Goal: Task Accomplishment & Management: Use online tool/utility

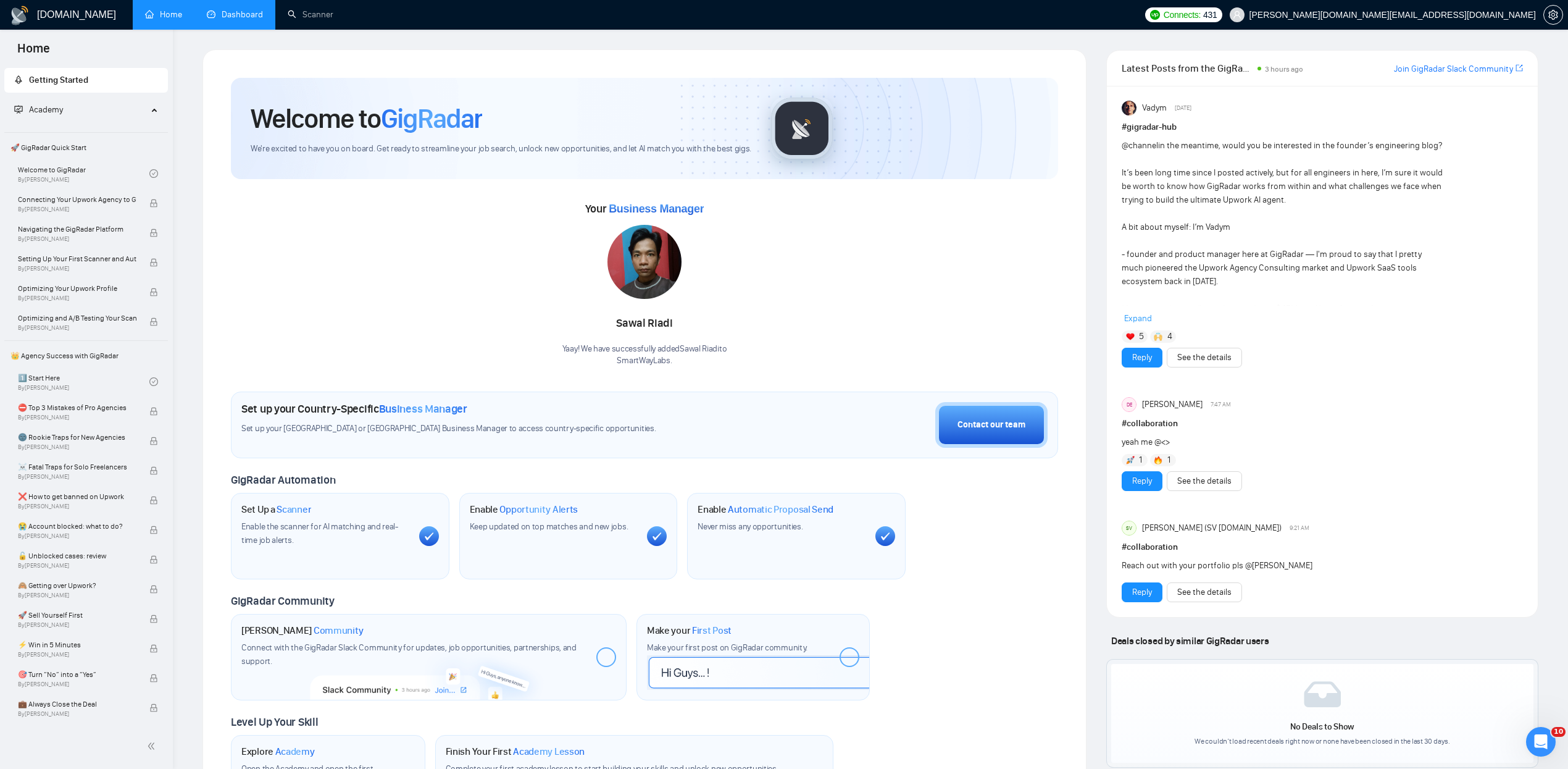
click at [236, 14] on link "Dashboard" at bounding box center [235, 15] width 56 height 10
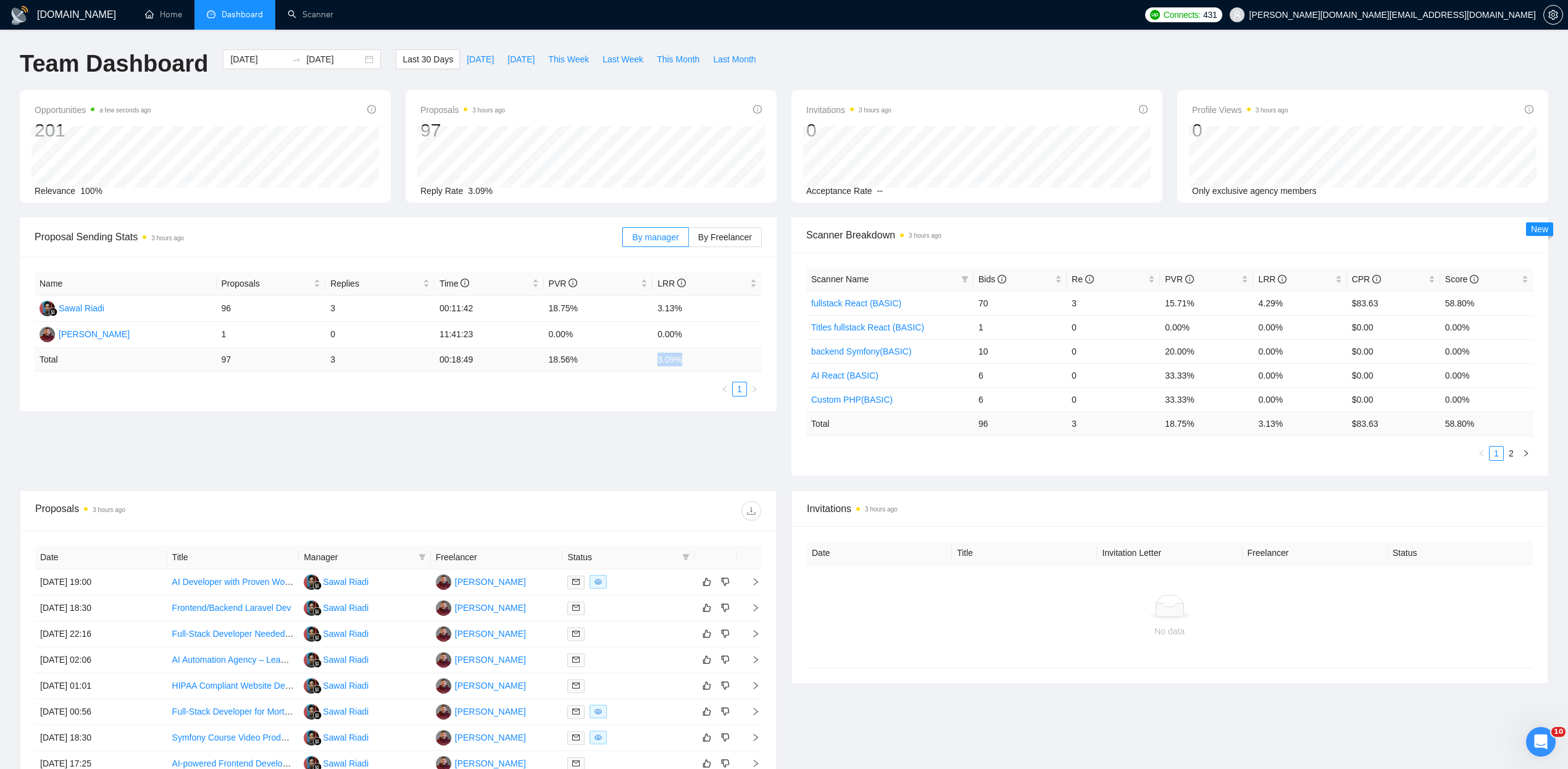
drag, startPoint x: 653, startPoint y: 358, endPoint x: 697, endPoint y: 362, distance: 44.2
click at [692, 359] on td "3.09 %" at bounding box center [707, 360] width 109 height 24
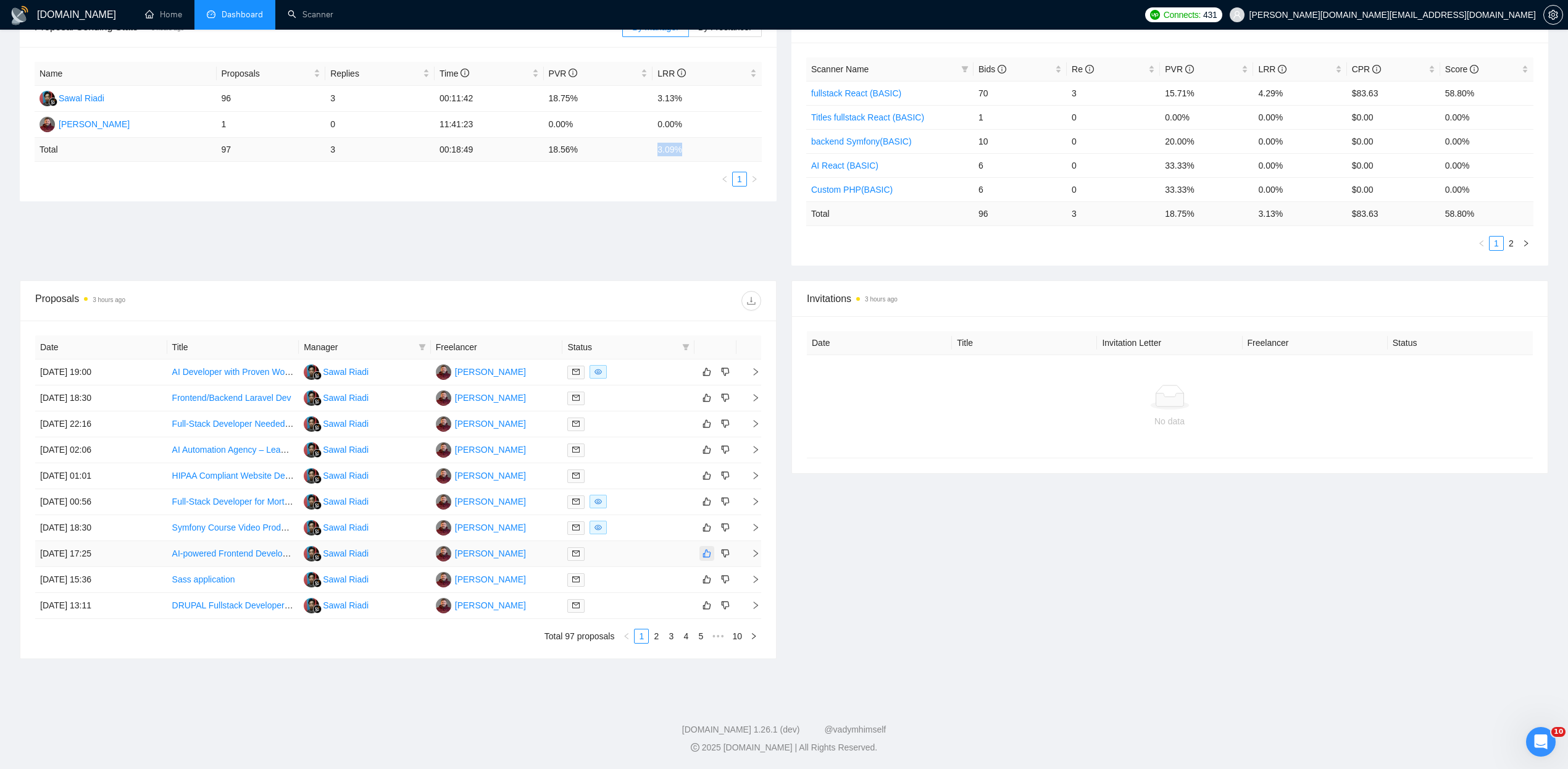
scroll to position [214, 0]
click at [644, 365] on div at bounding box center [628, 372] width 122 height 14
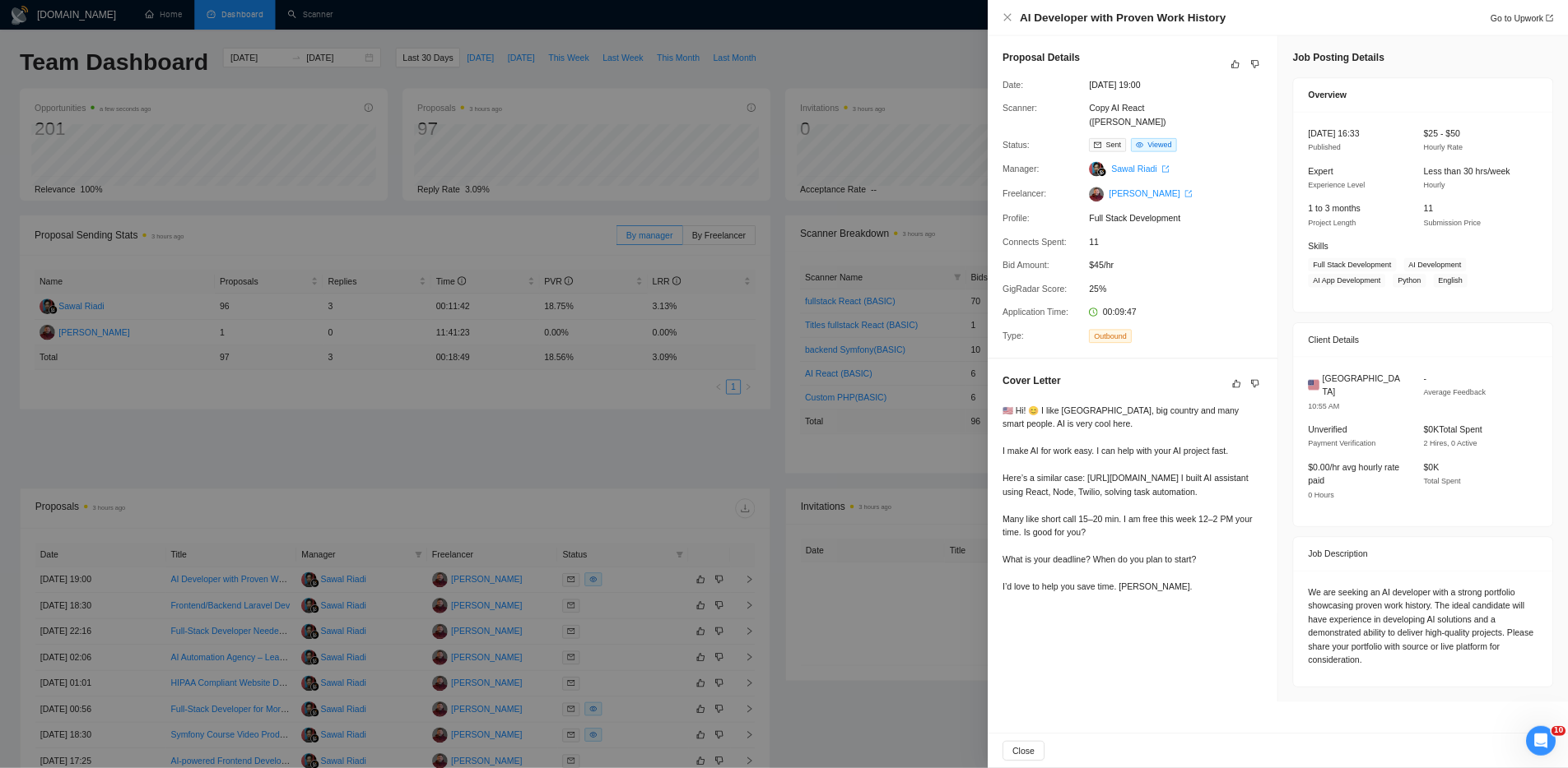
scroll to position [0, 0]
click at [1339, 20] on icon "close" at bounding box center [1343, 22] width 13 height 13
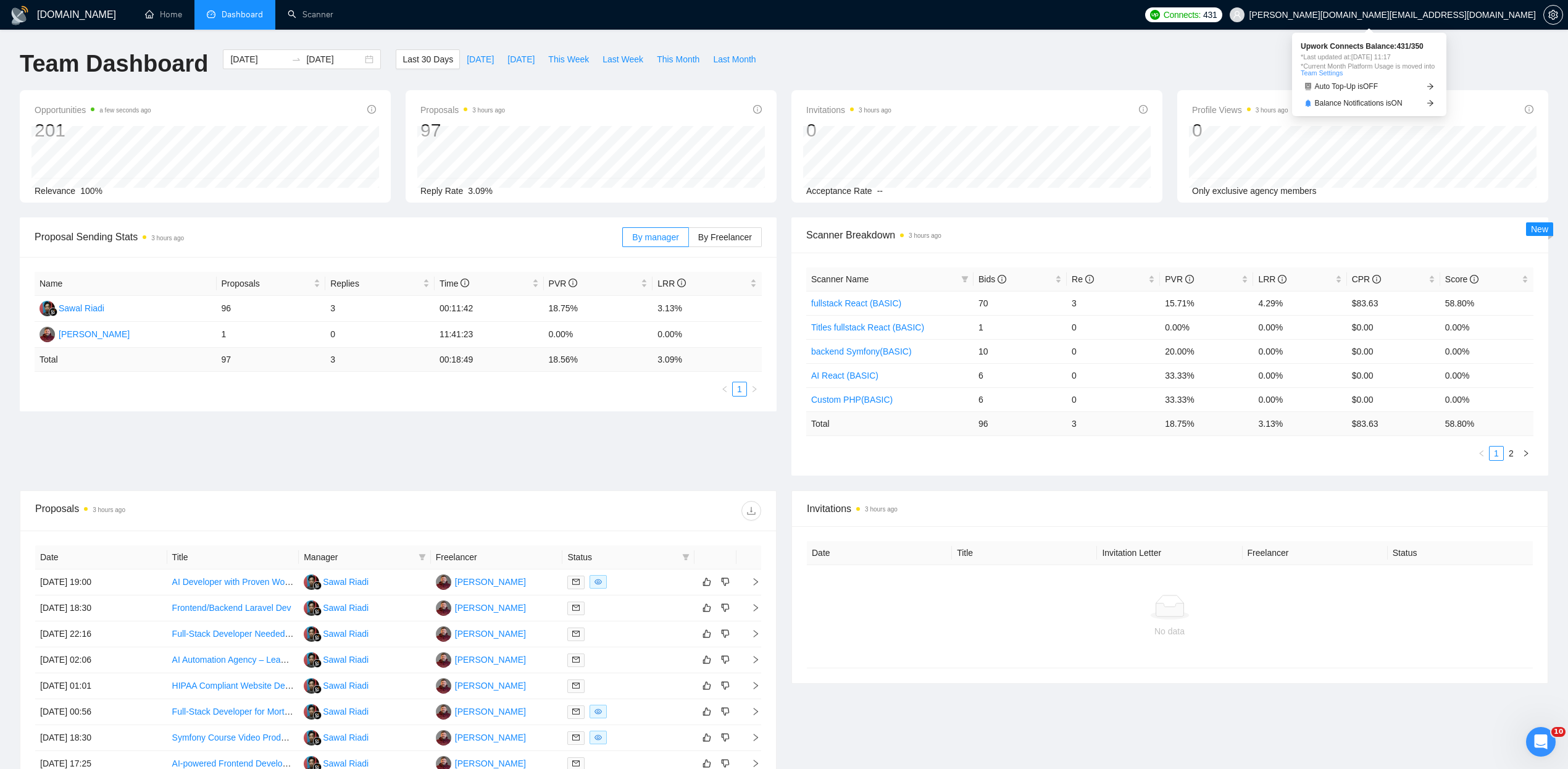
click at [1200, 11] on span "Connects:" at bounding box center [1182, 15] width 37 height 13
click at [1200, 15] on span "Connects:" at bounding box center [1182, 15] width 37 height 13
click at [1488, 54] on div "Team Dashboard [DATE] [DATE] Last 30 Days [DATE] [DATE] This Week Last Week Thi…" at bounding box center [783, 70] width 1543 height 41
click at [220, 580] on link "AI Developer with Proven Work History" at bounding box center [247, 581] width 149 height 10
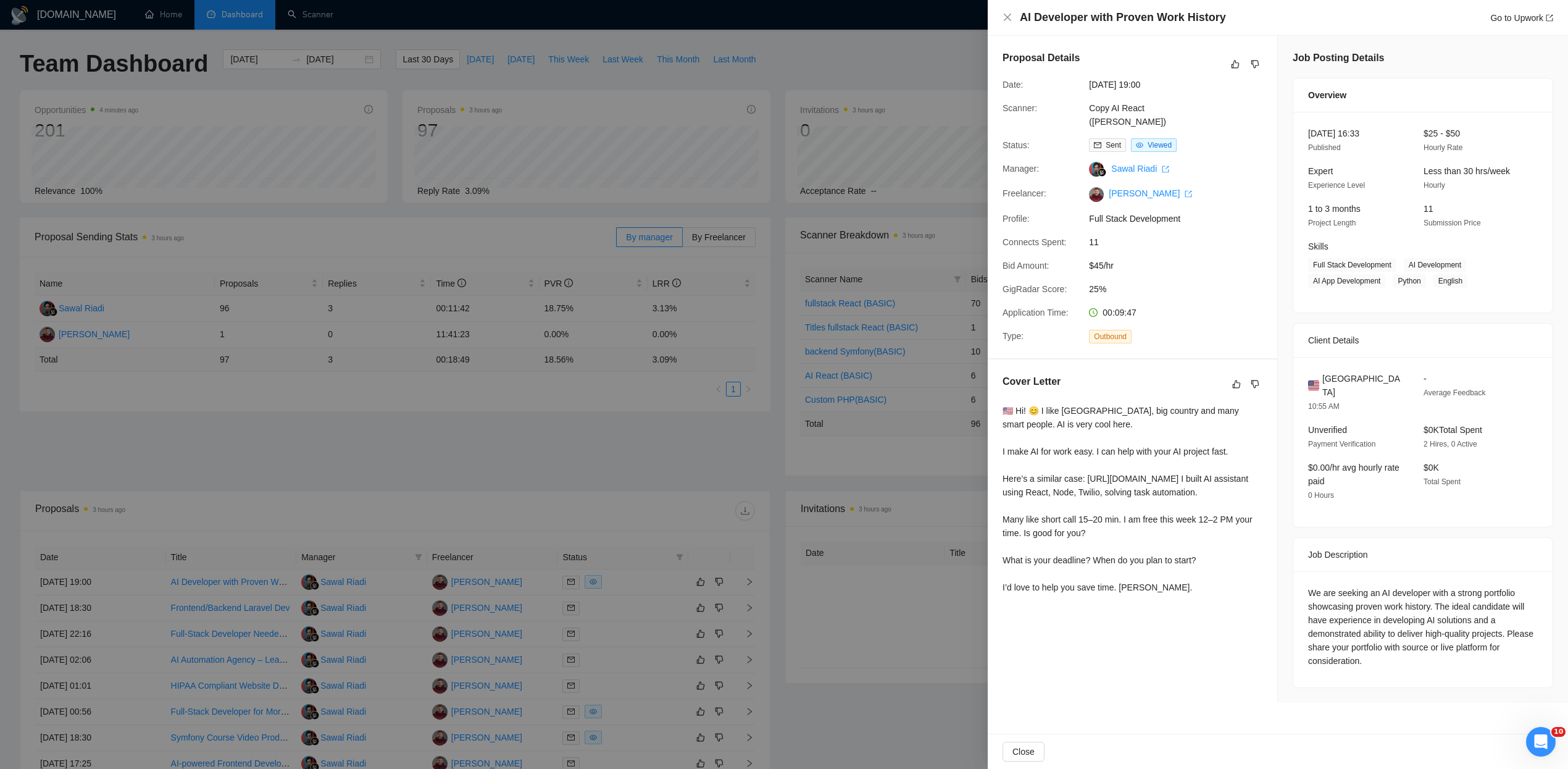
click at [882, 50] on div at bounding box center [784, 384] width 1568 height 769
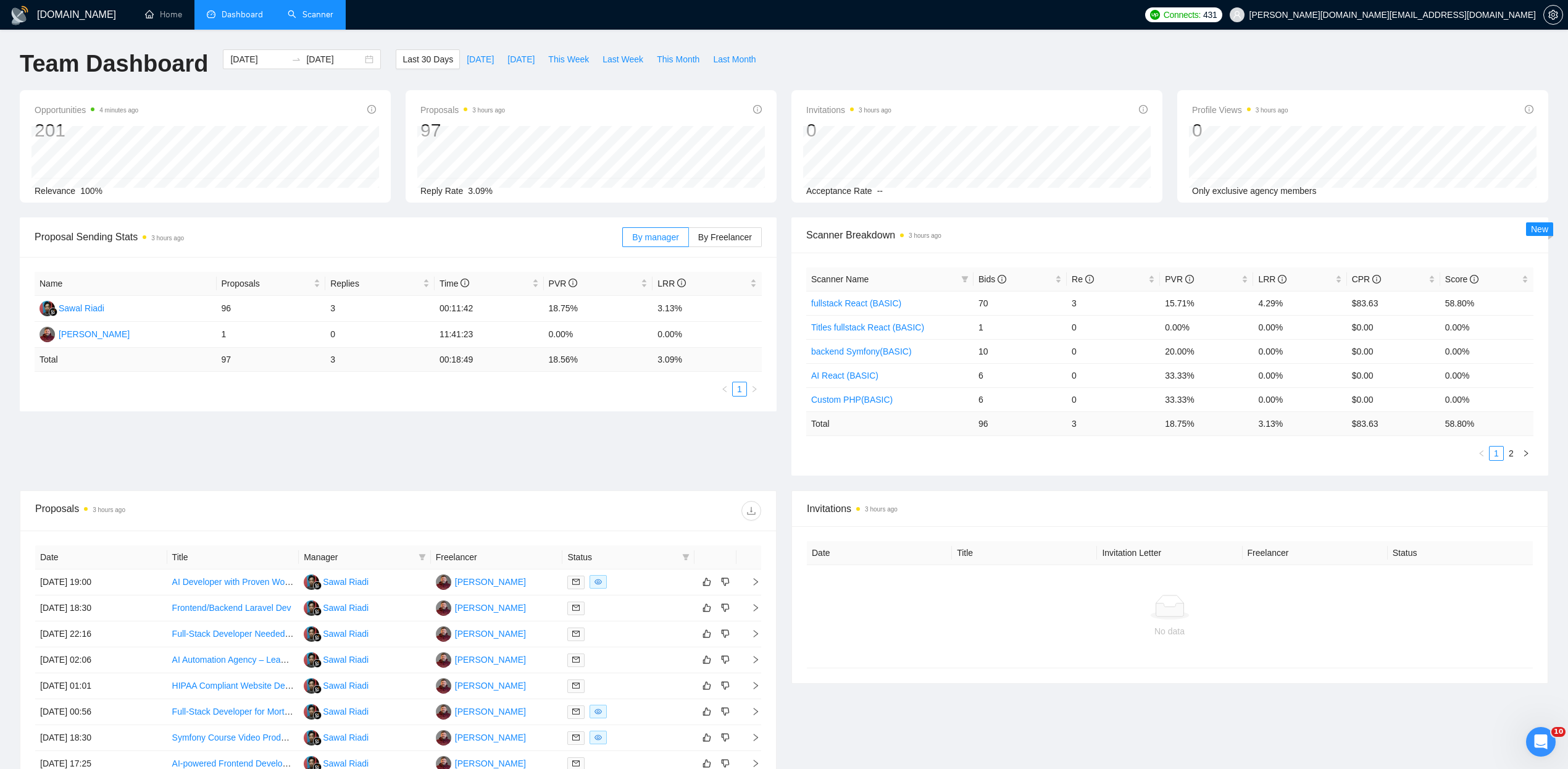
click at [316, 10] on link "Scanner" at bounding box center [310, 15] width 46 height 10
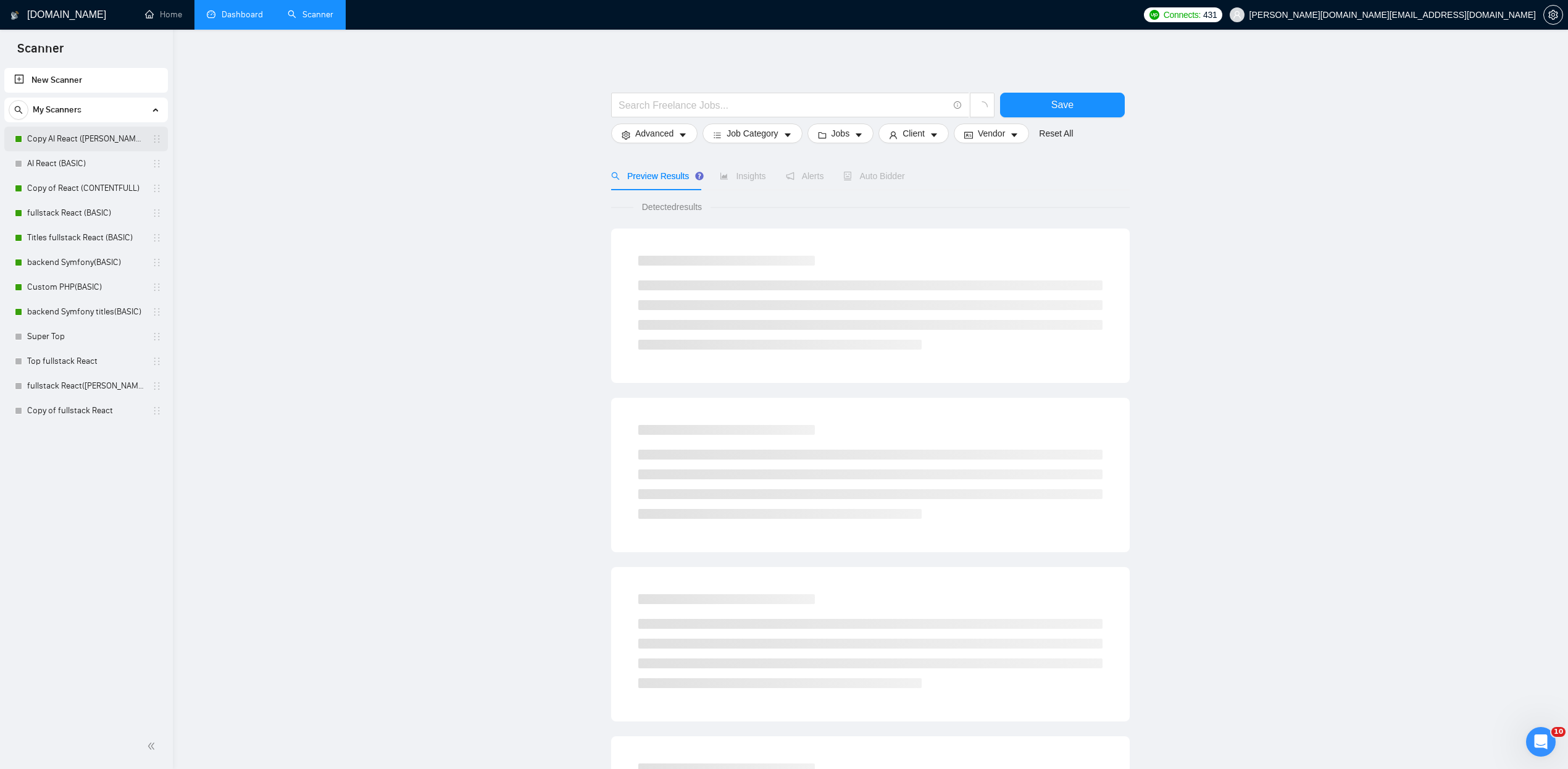
click at [96, 136] on link "Copy AI React ([PERSON_NAME])" at bounding box center [86, 139] width 117 height 25
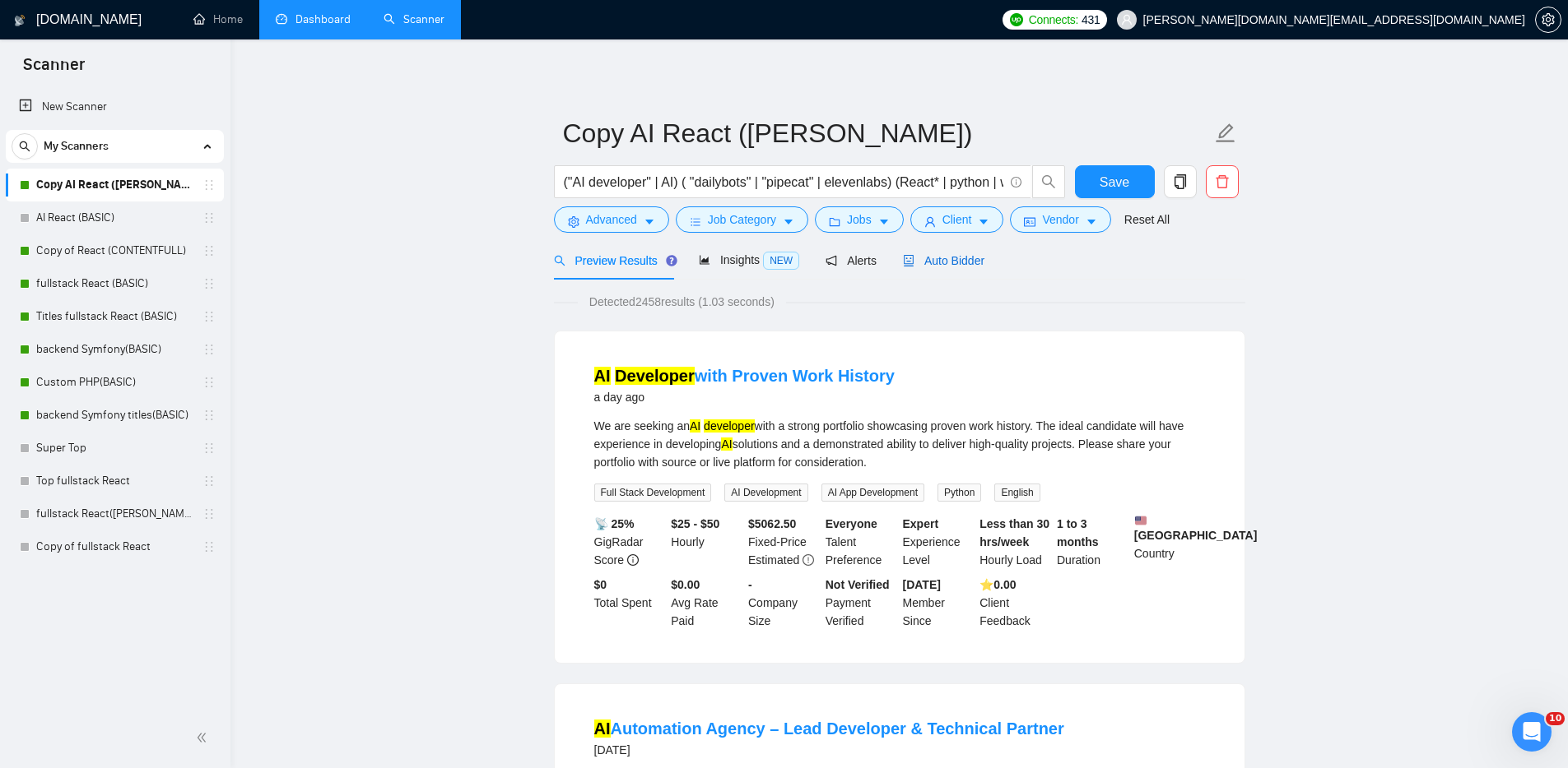
click at [960, 259] on span "Auto Bidder" at bounding box center [943, 260] width 82 height 13
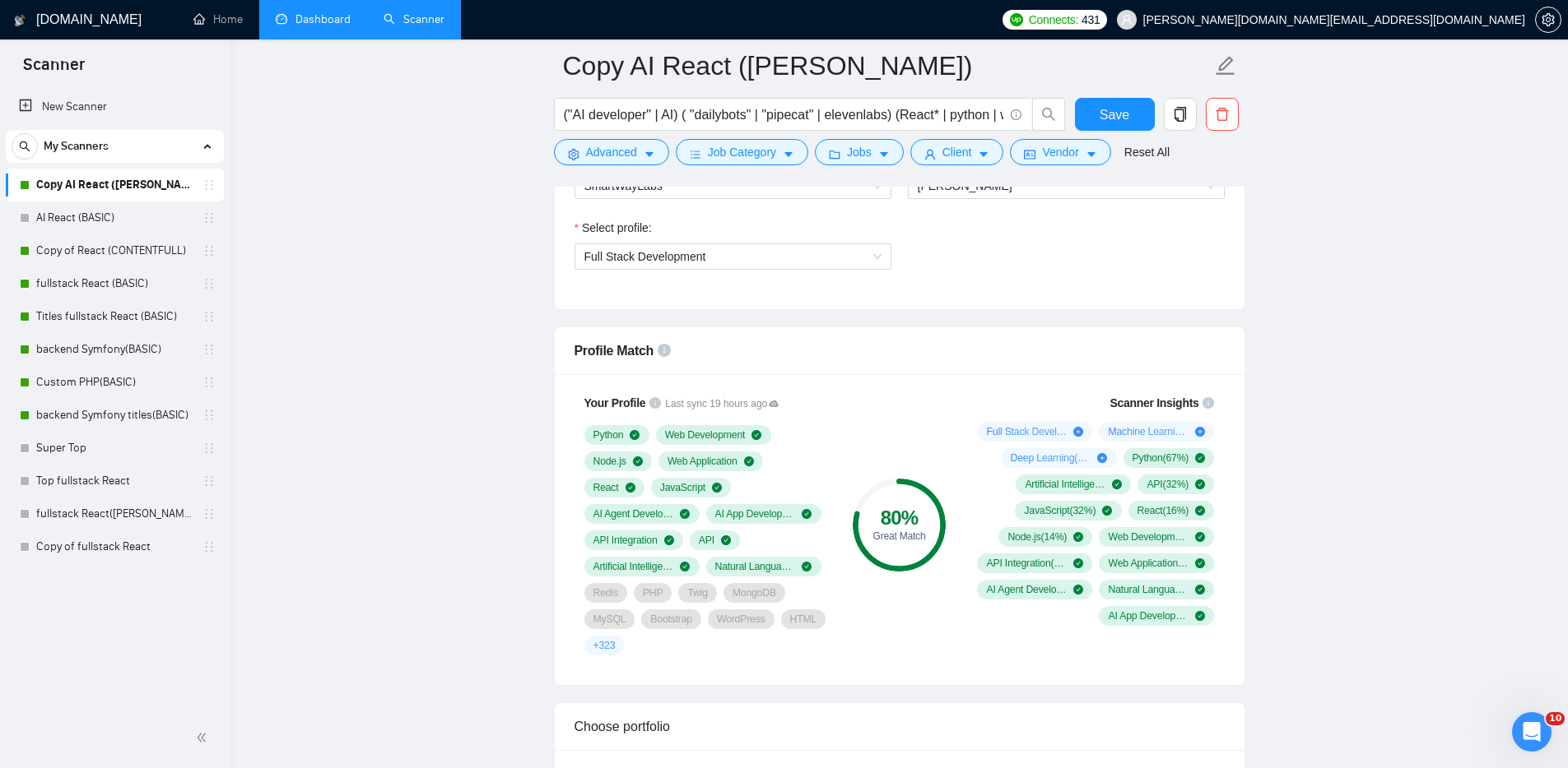
scroll to position [945, 0]
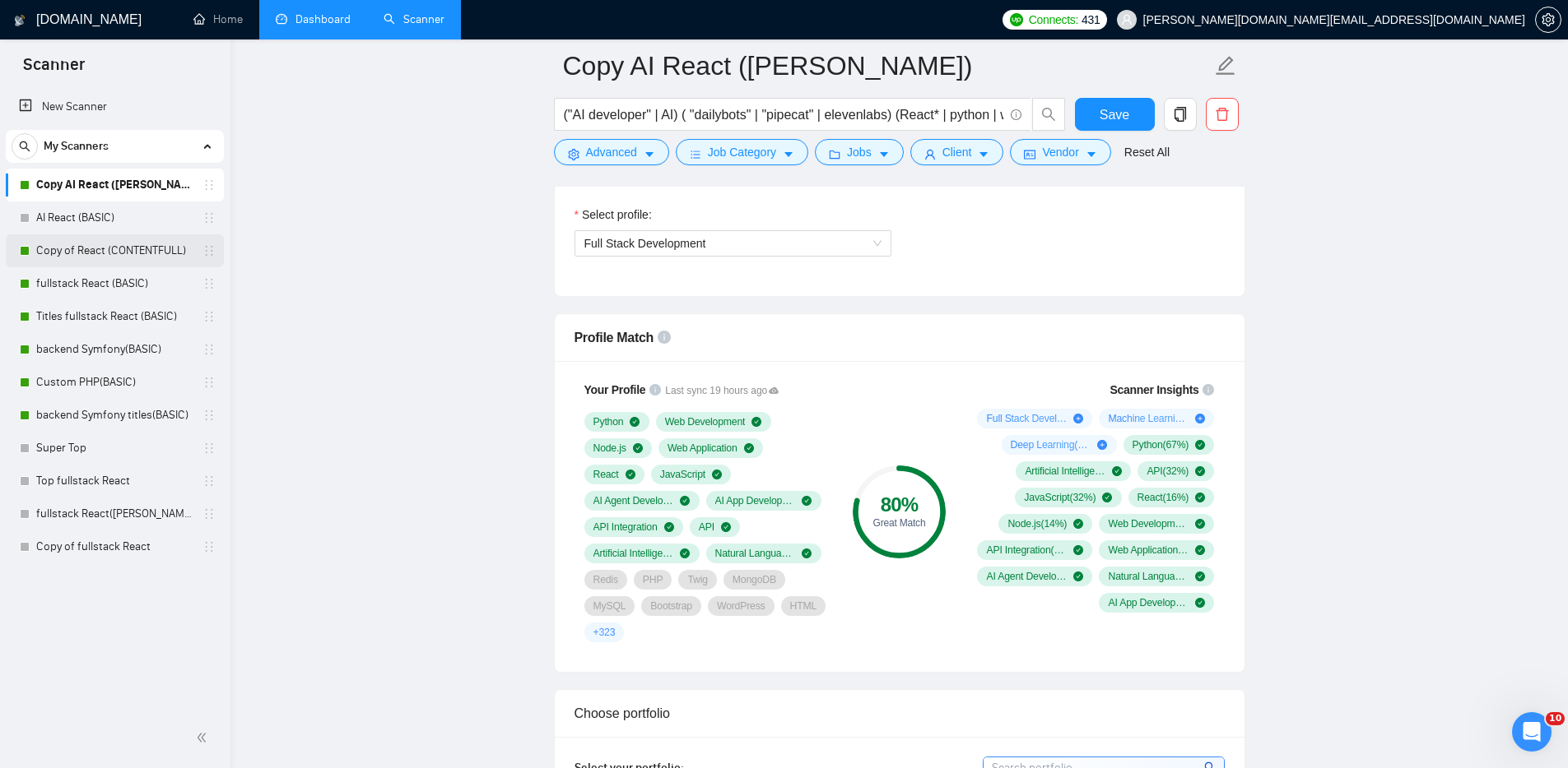
click at [97, 251] on link "Copy of React (CONTENTFULL)" at bounding box center [115, 251] width 156 height 33
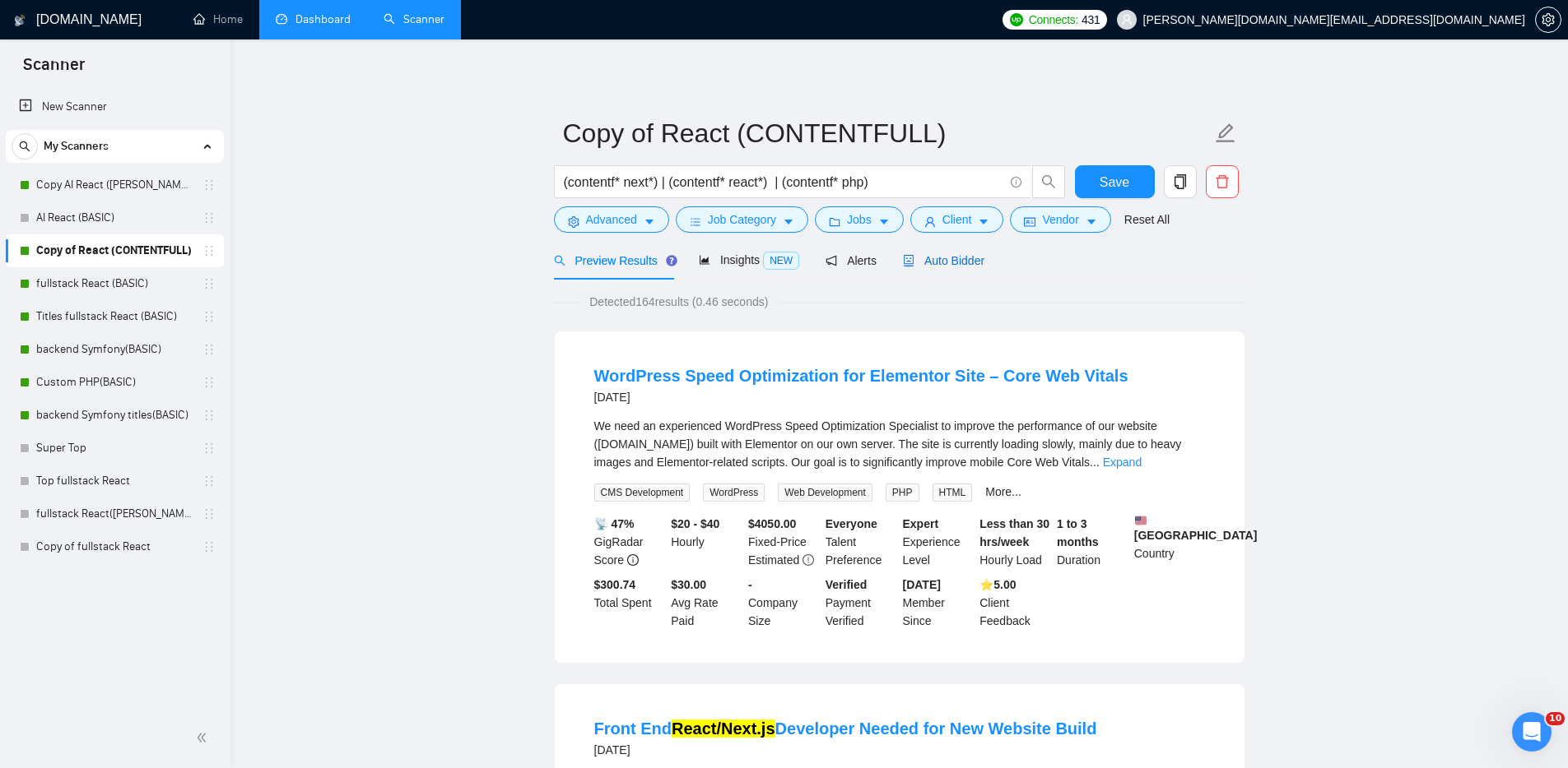
click at [966, 264] on span "Auto Bidder" at bounding box center [943, 260] width 82 height 13
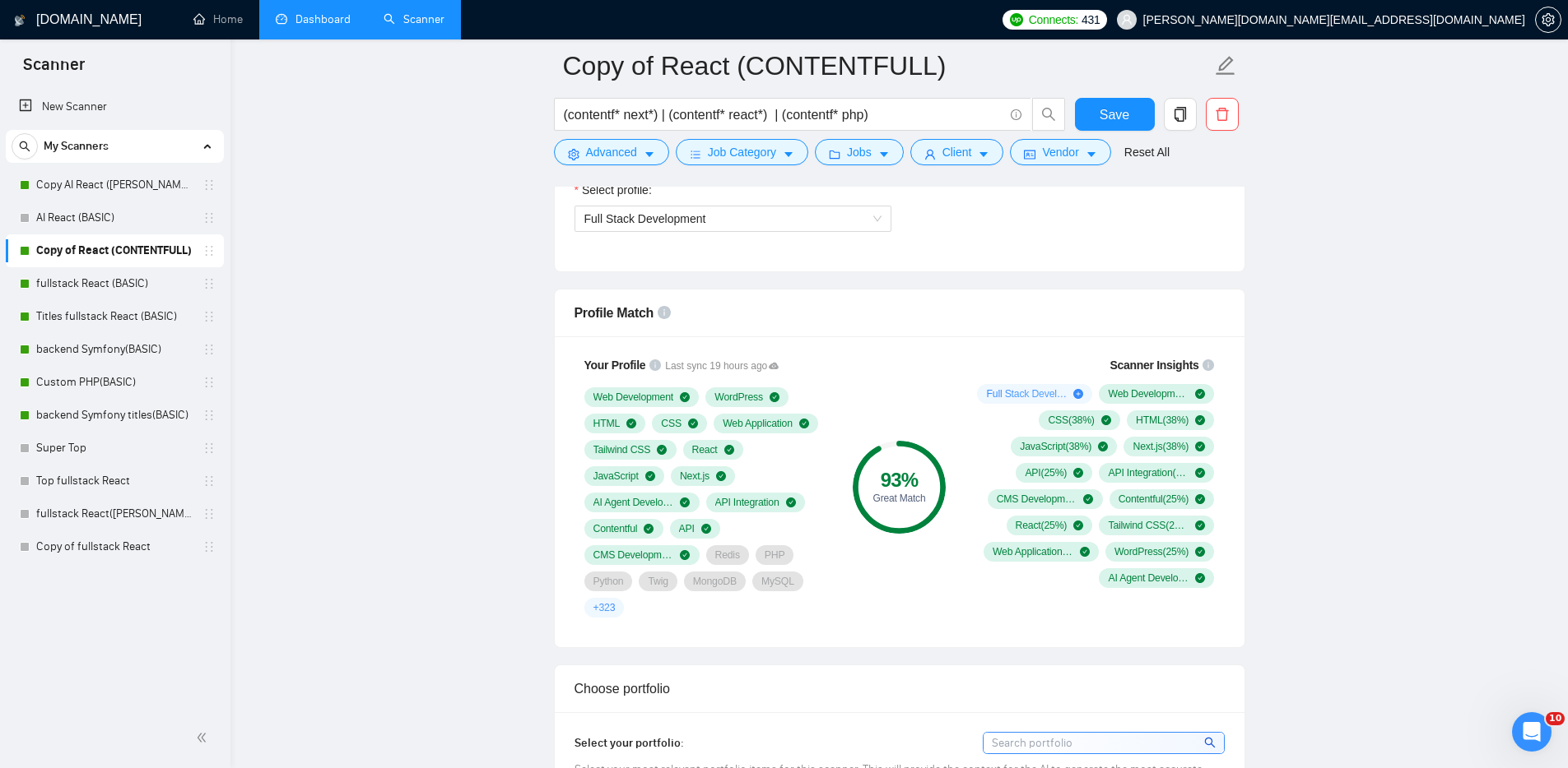
scroll to position [994, 0]
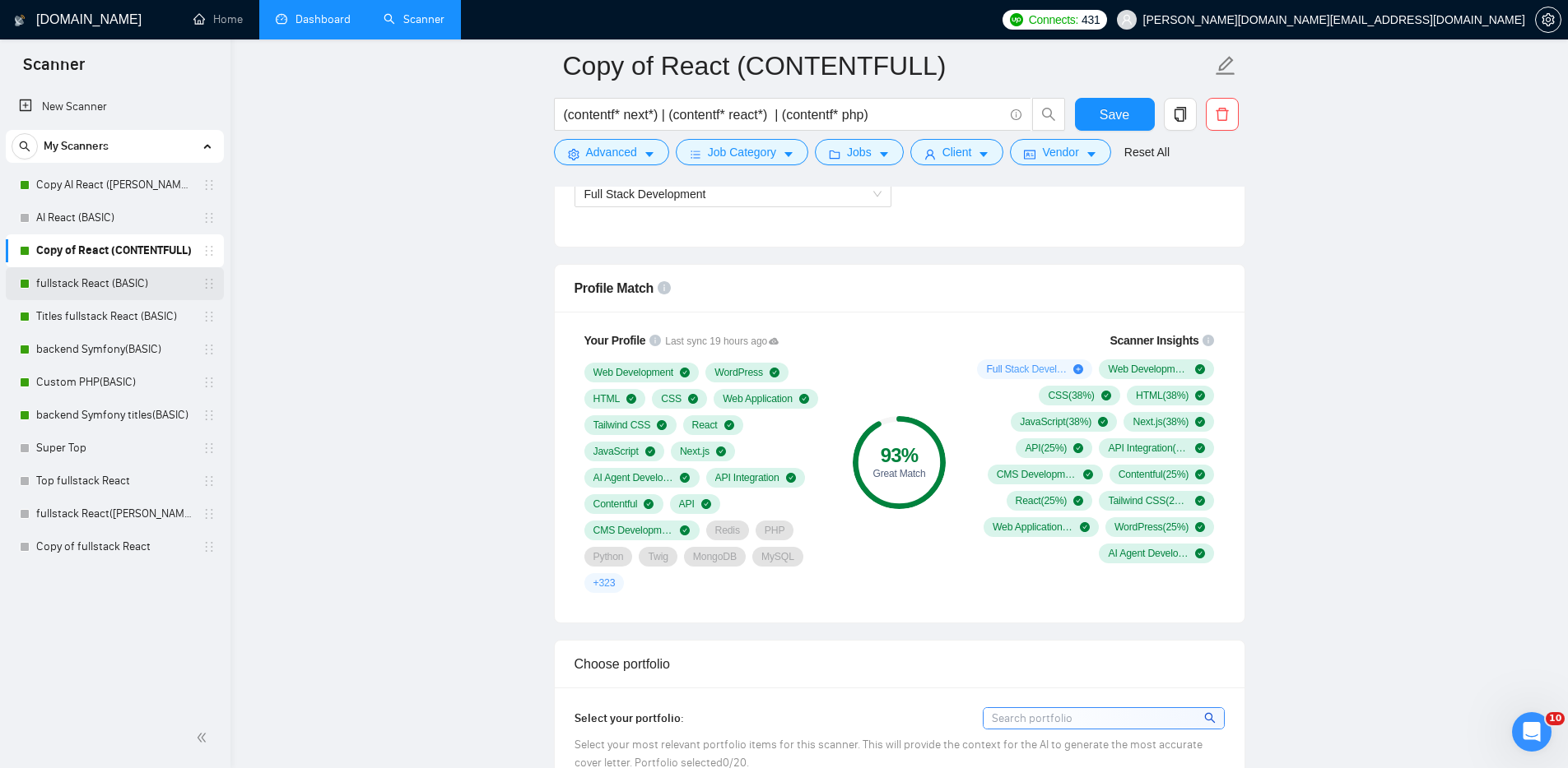
click at [98, 280] on link "fullstack React (BASIC)" at bounding box center [115, 284] width 156 height 33
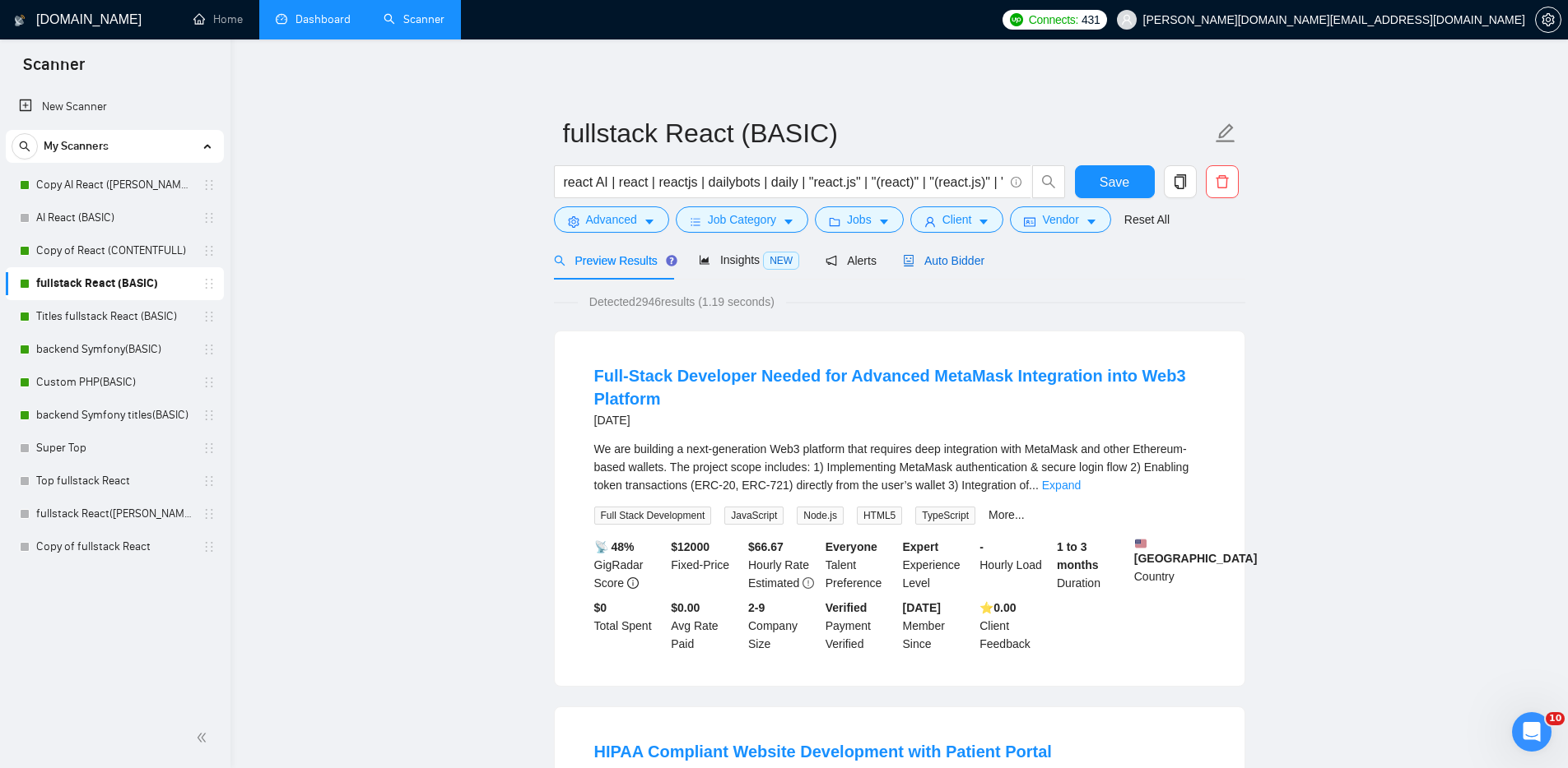
click at [960, 259] on span "Auto Bidder" at bounding box center [943, 260] width 82 height 13
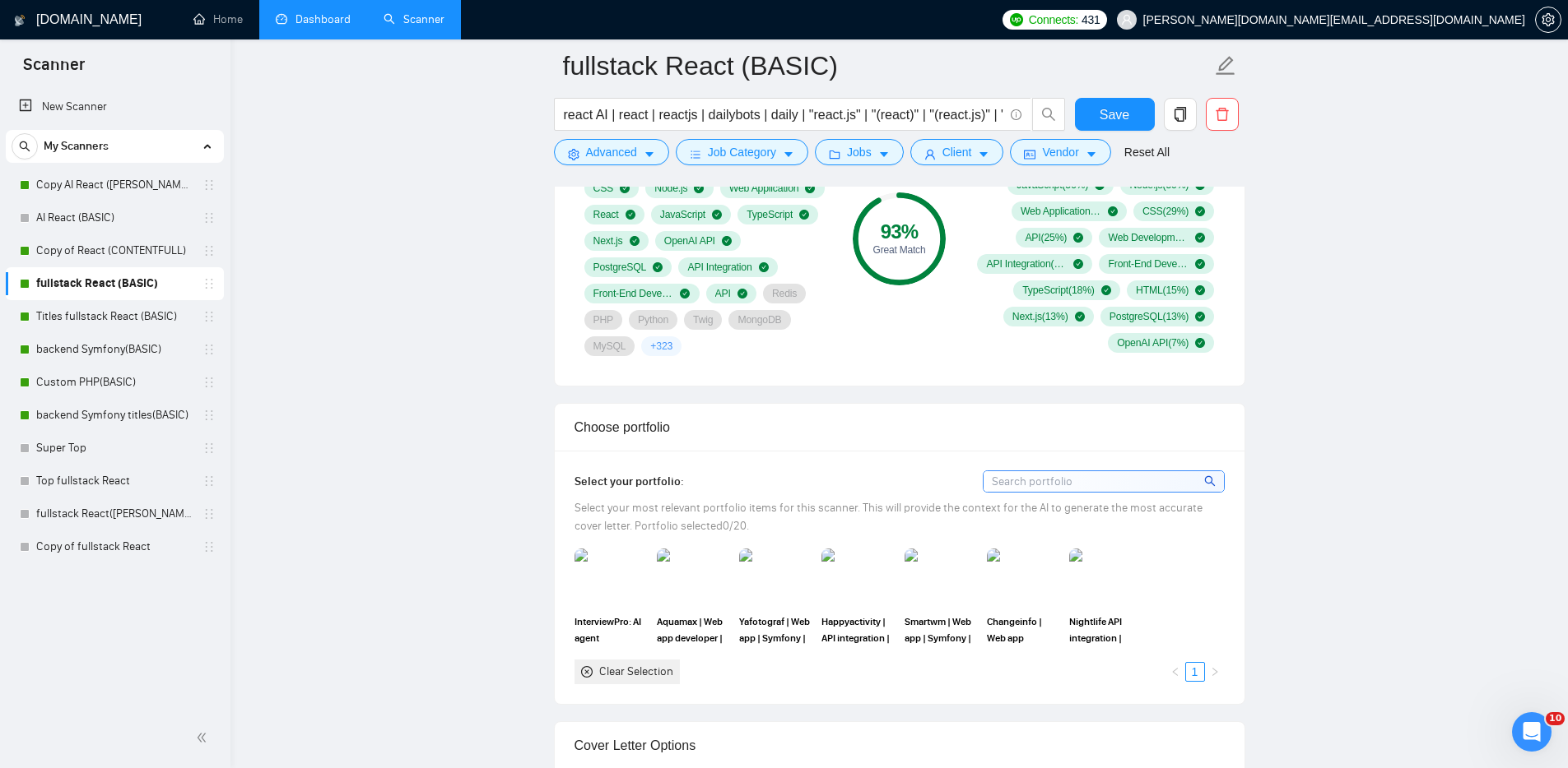
scroll to position [1209, 0]
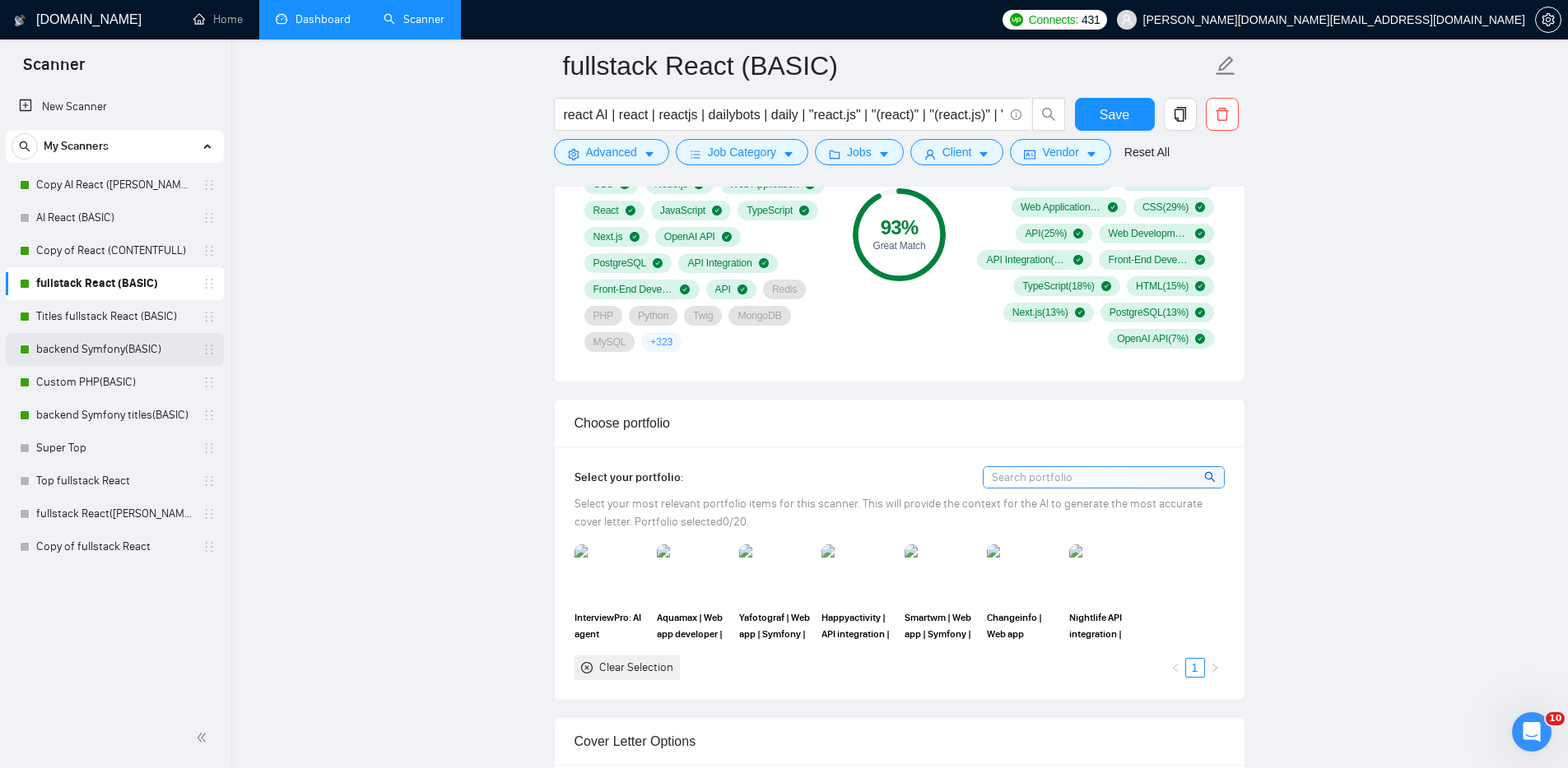
click at [80, 346] on link "backend Symfony(BASIC)" at bounding box center [115, 349] width 156 height 33
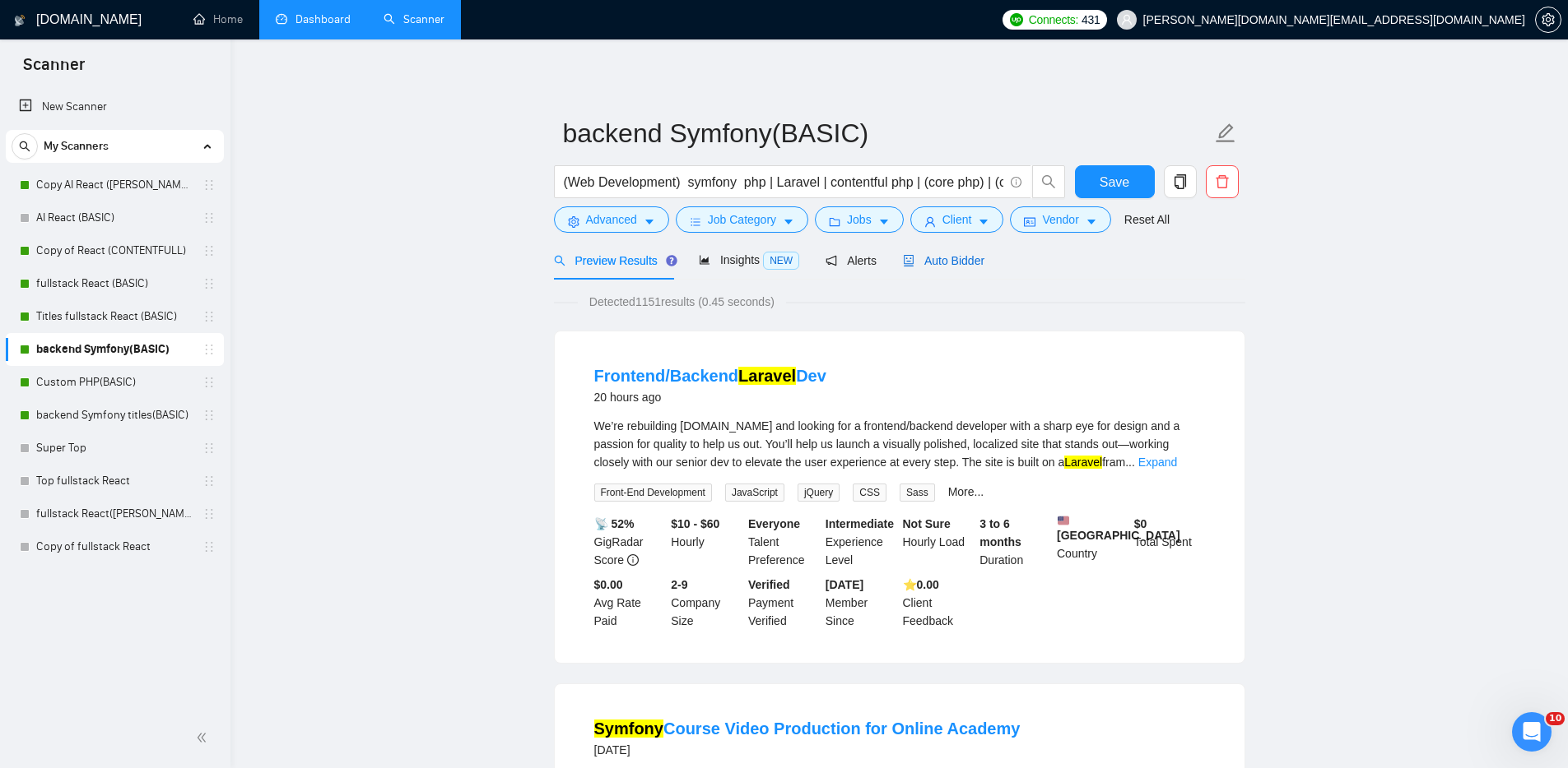
click at [964, 263] on span "Auto Bidder" at bounding box center [943, 260] width 82 height 13
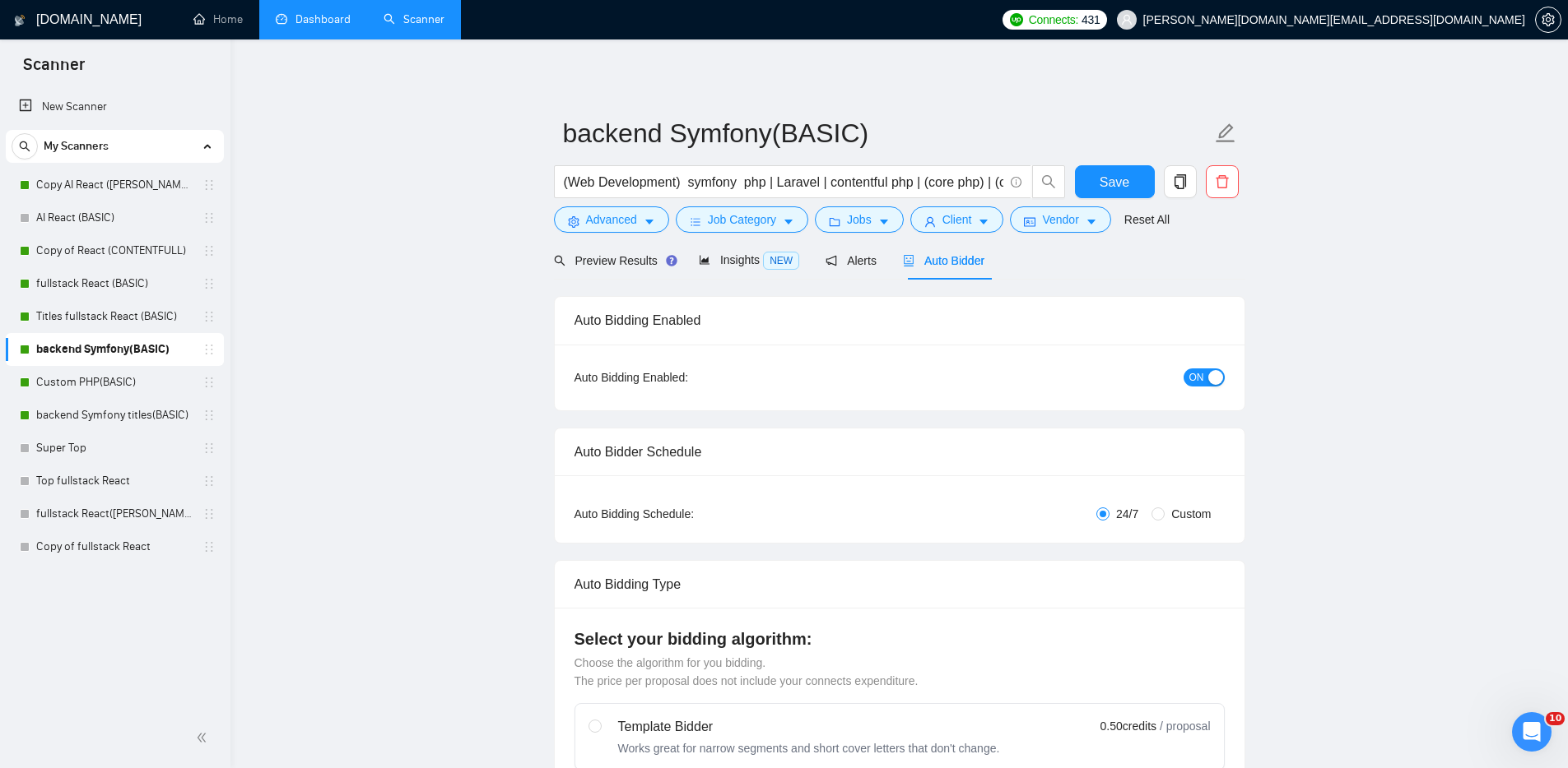
checkbox input "true"
click at [120, 172] on link "Copy AI React ([PERSON_NAME])" at bounding box center [115, 185] width 156 height 33
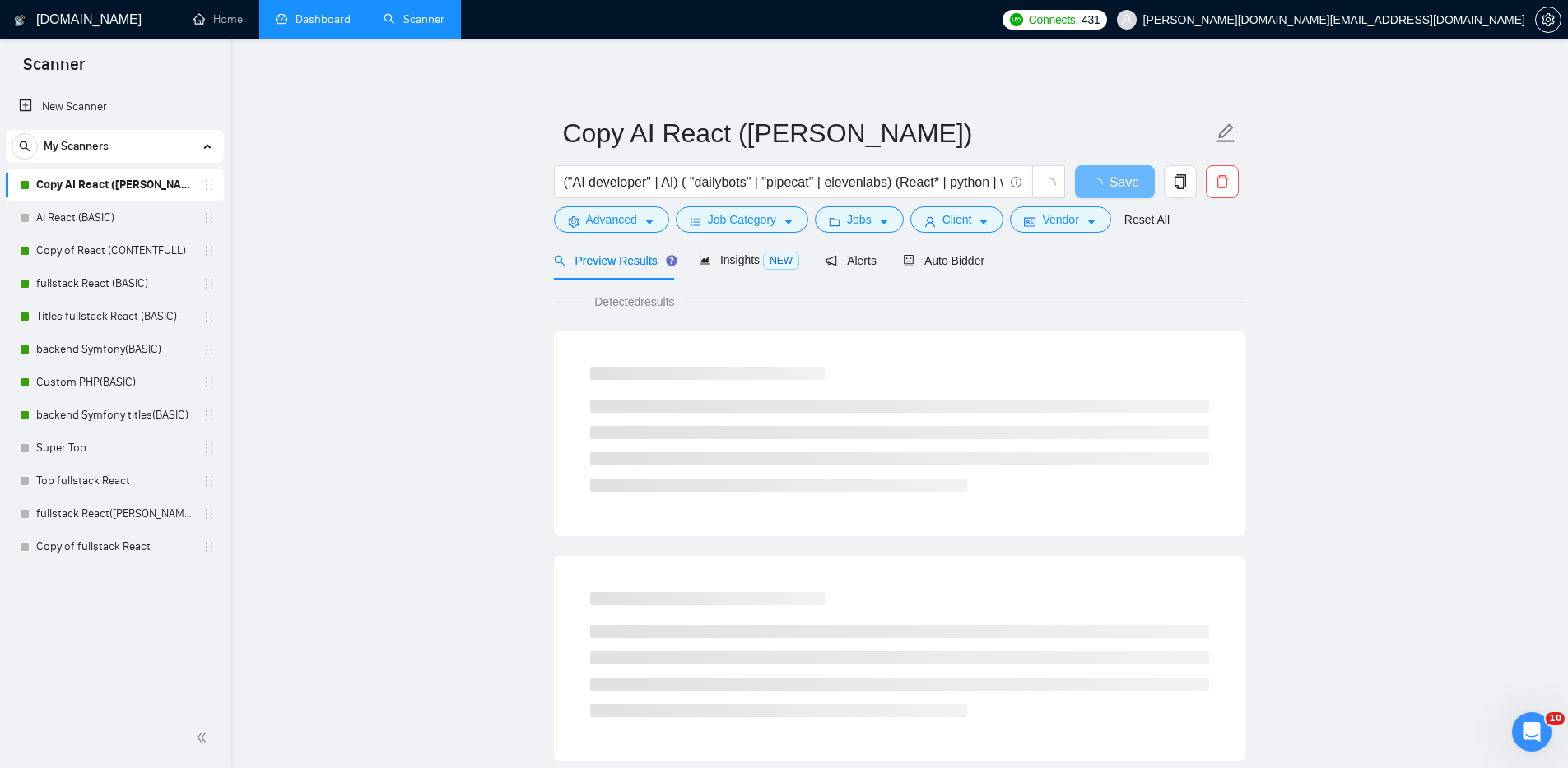
click at [304, 14] on link "Dashboard" at bounding box center [313, 20] width 75 height 14
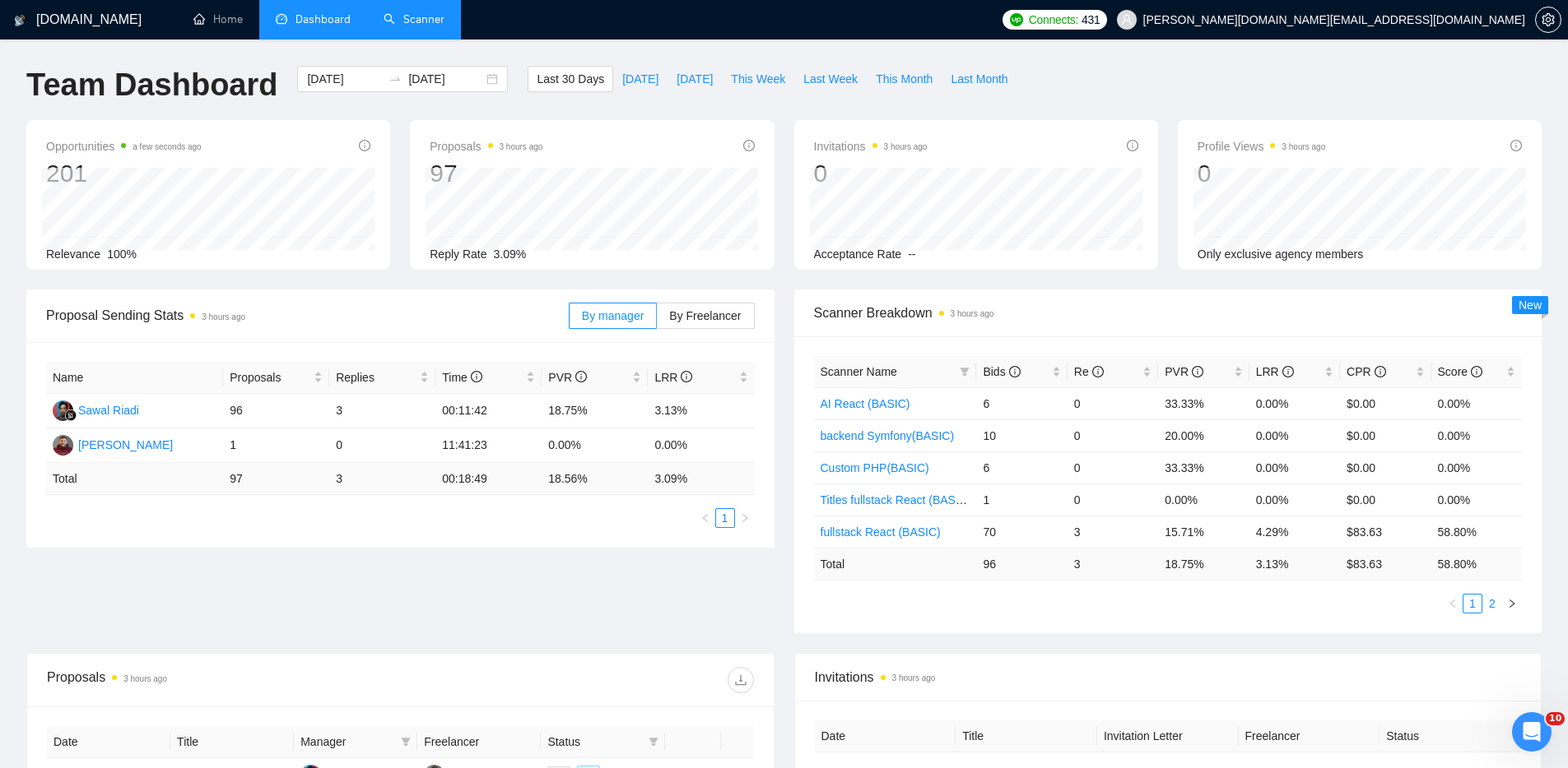
click at [1494, 602] on link "2" at bounding box center [1492, 603] width 18 height 18
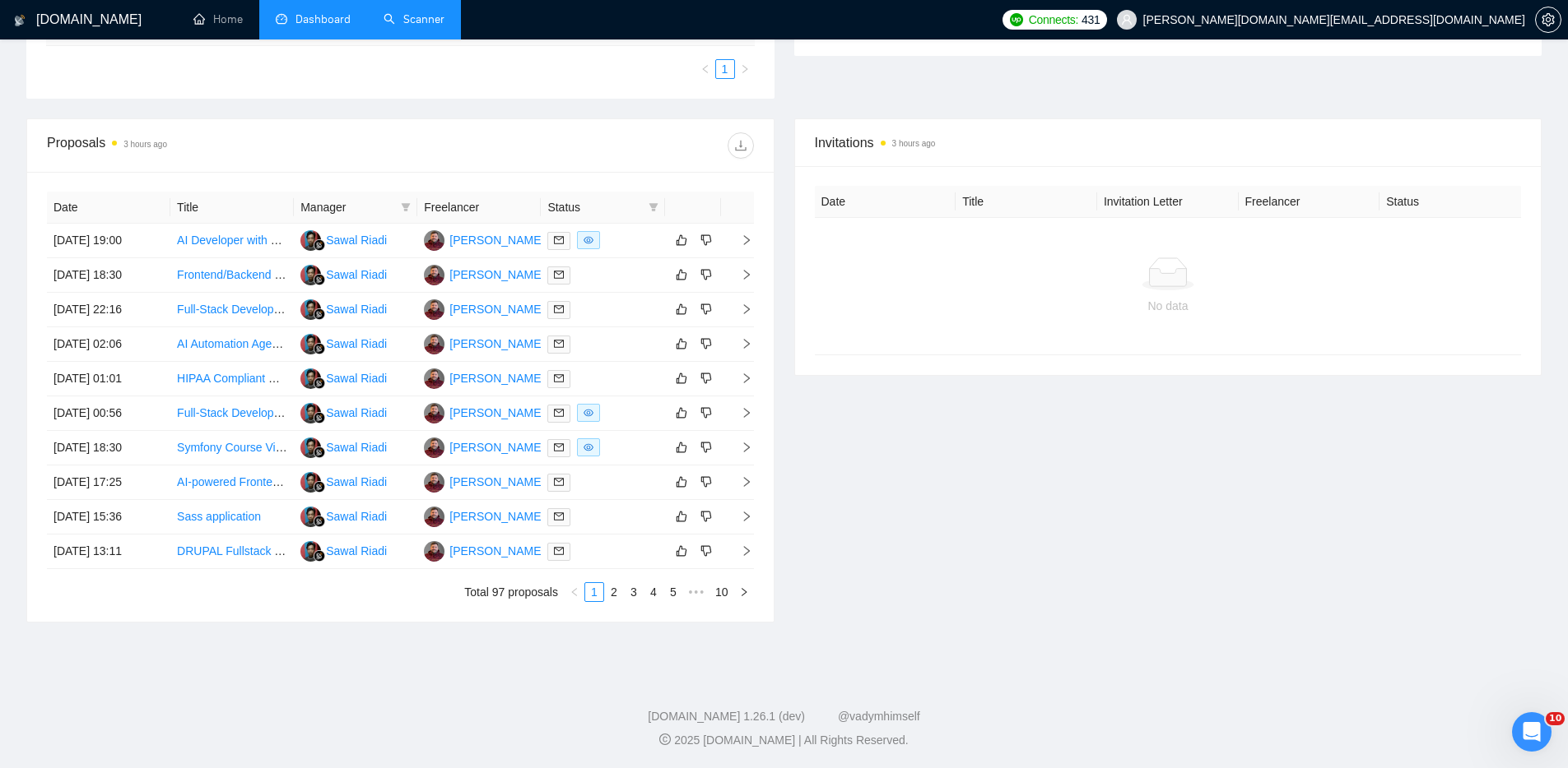
scroll to position [450, 0]
click at [625, 246] on div at bounding box center [603, 240] width 110 height 19
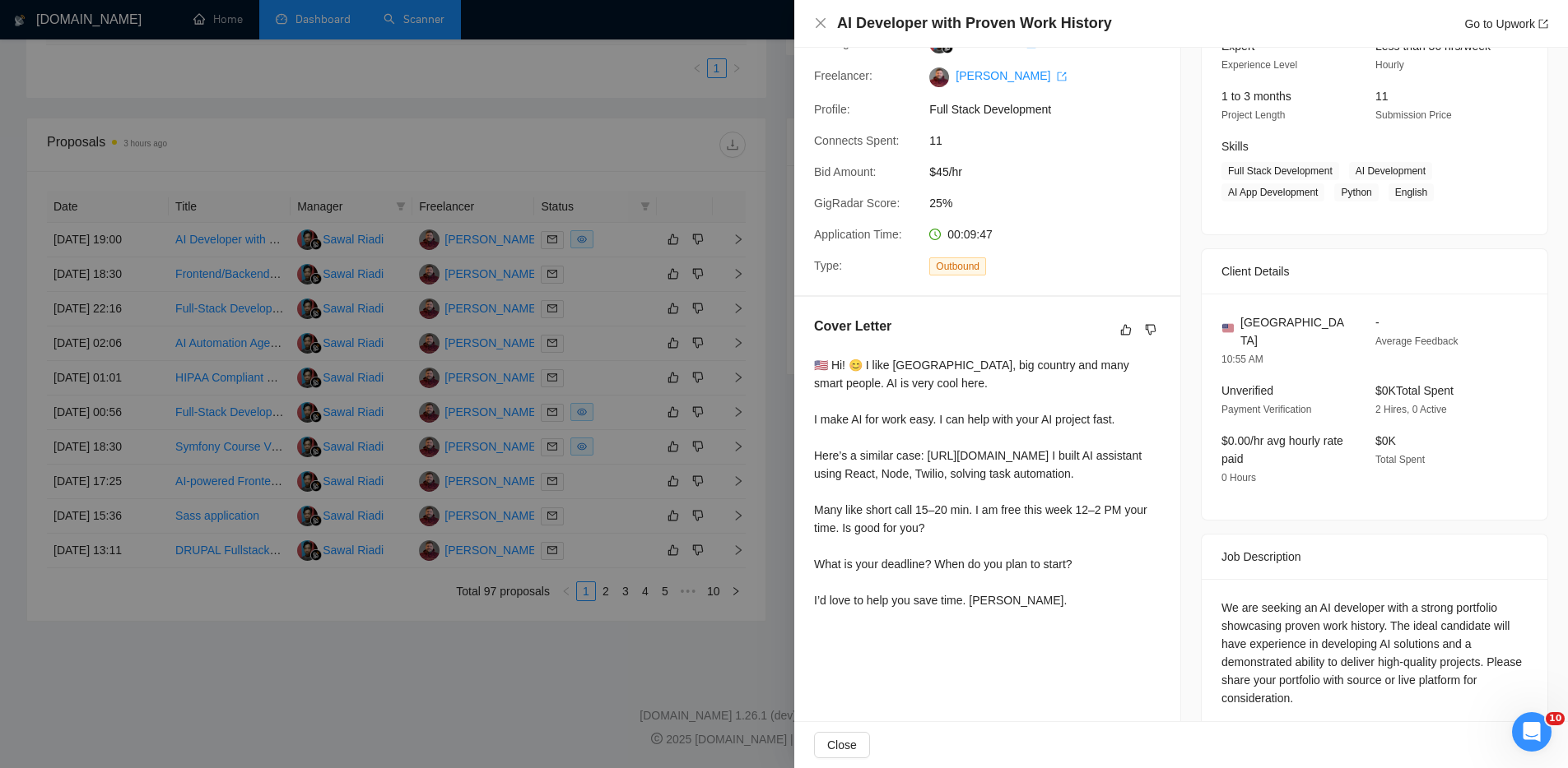
scroll to position [196, 0]
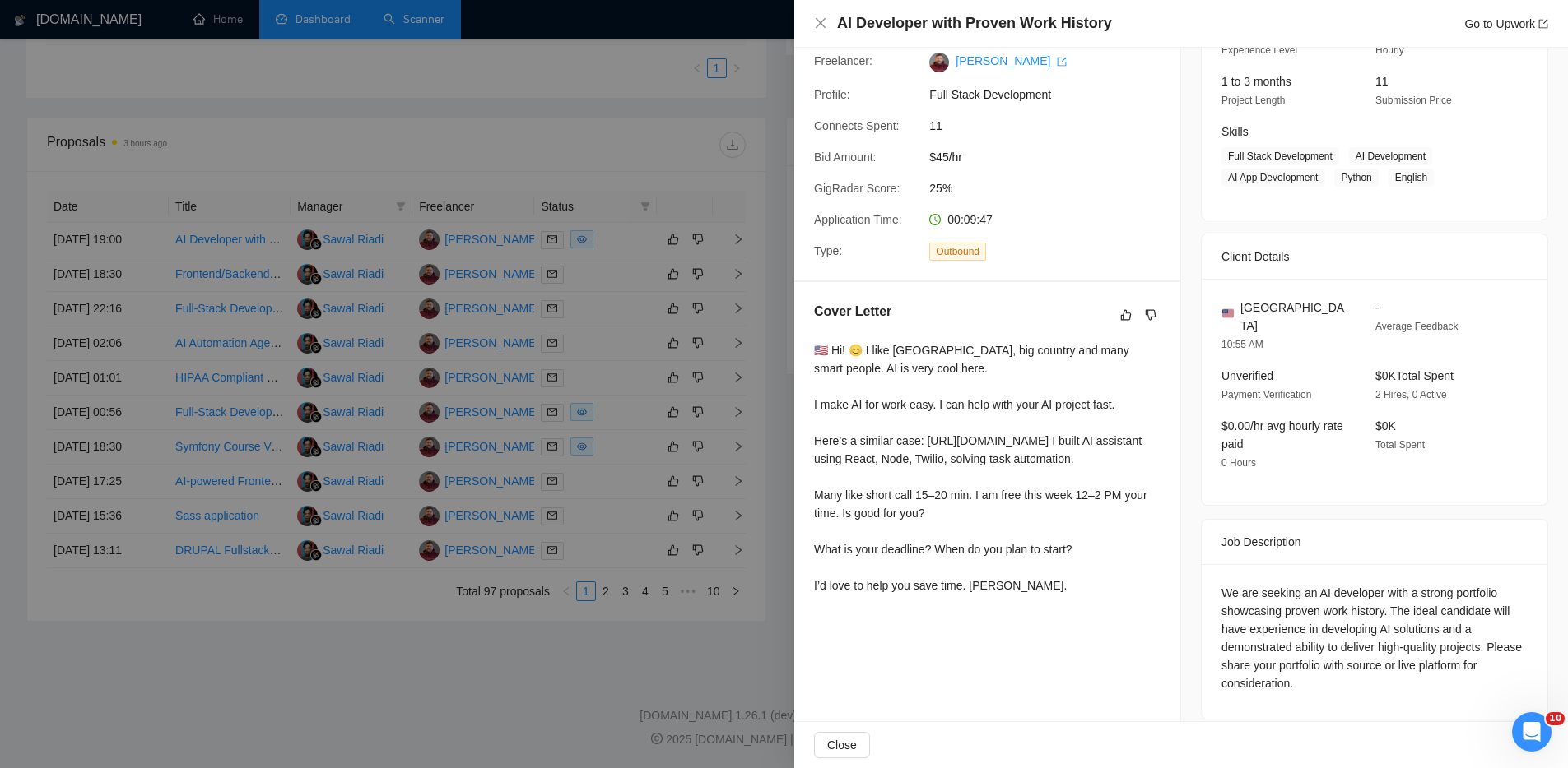
click at [449, 714] on div at bounding box center [784, 384] width 1568 height 768
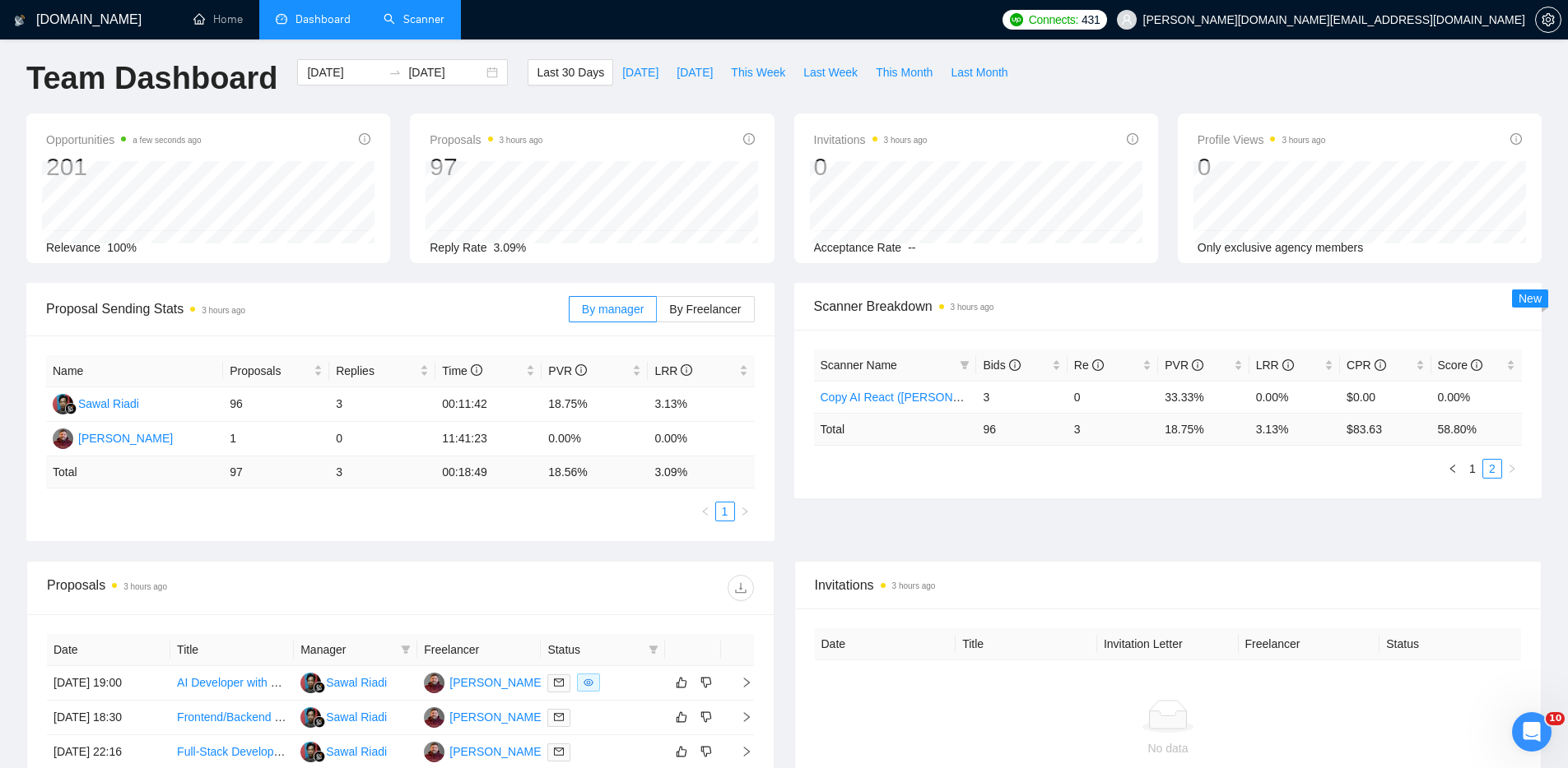
scroll to position [0, 0]
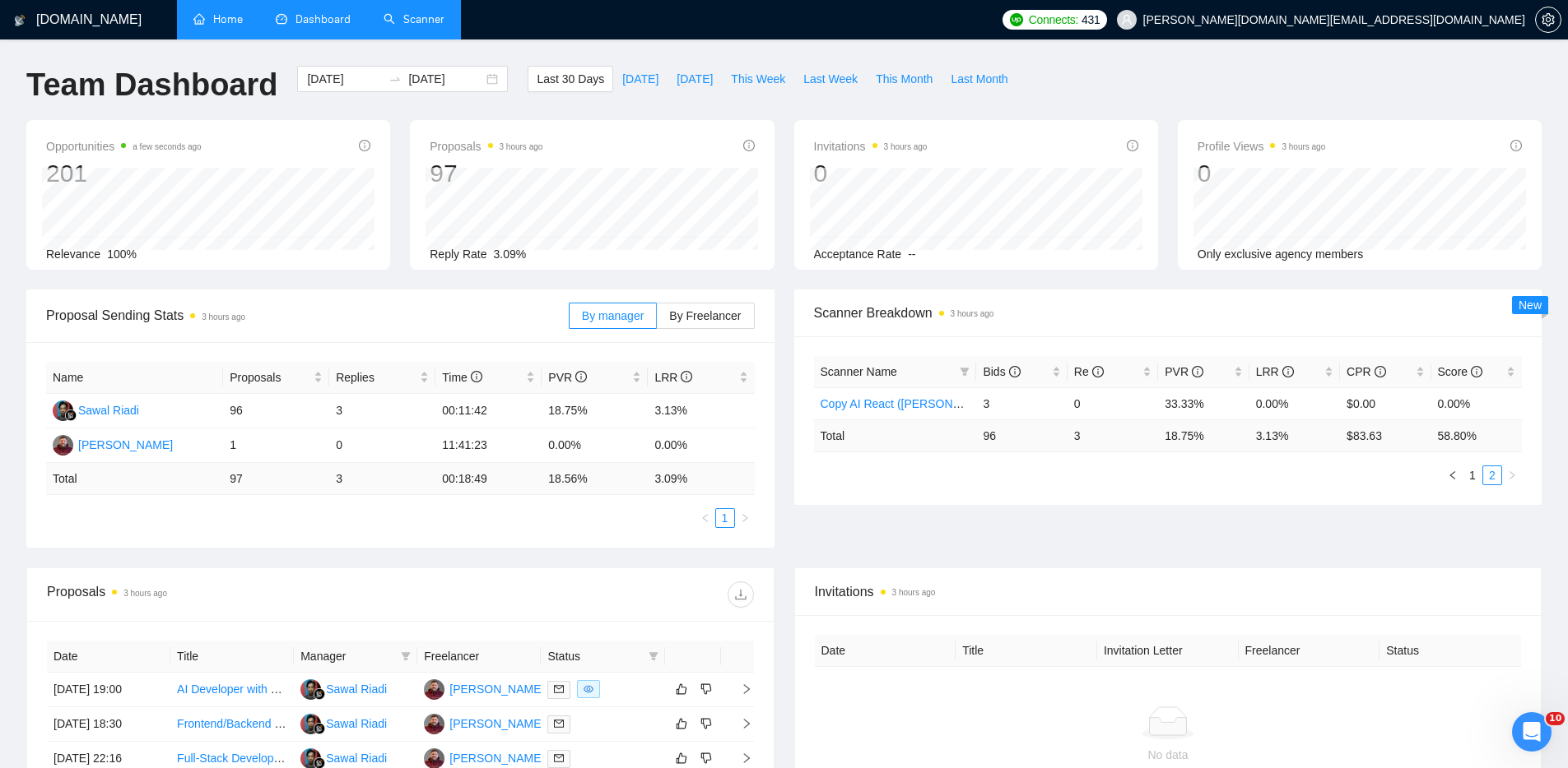
click at [201, 13] on link "Home" at bounding box center [218, 20] width 49 height 14
